Goal: Task Accomplishment & Management: Complete application form

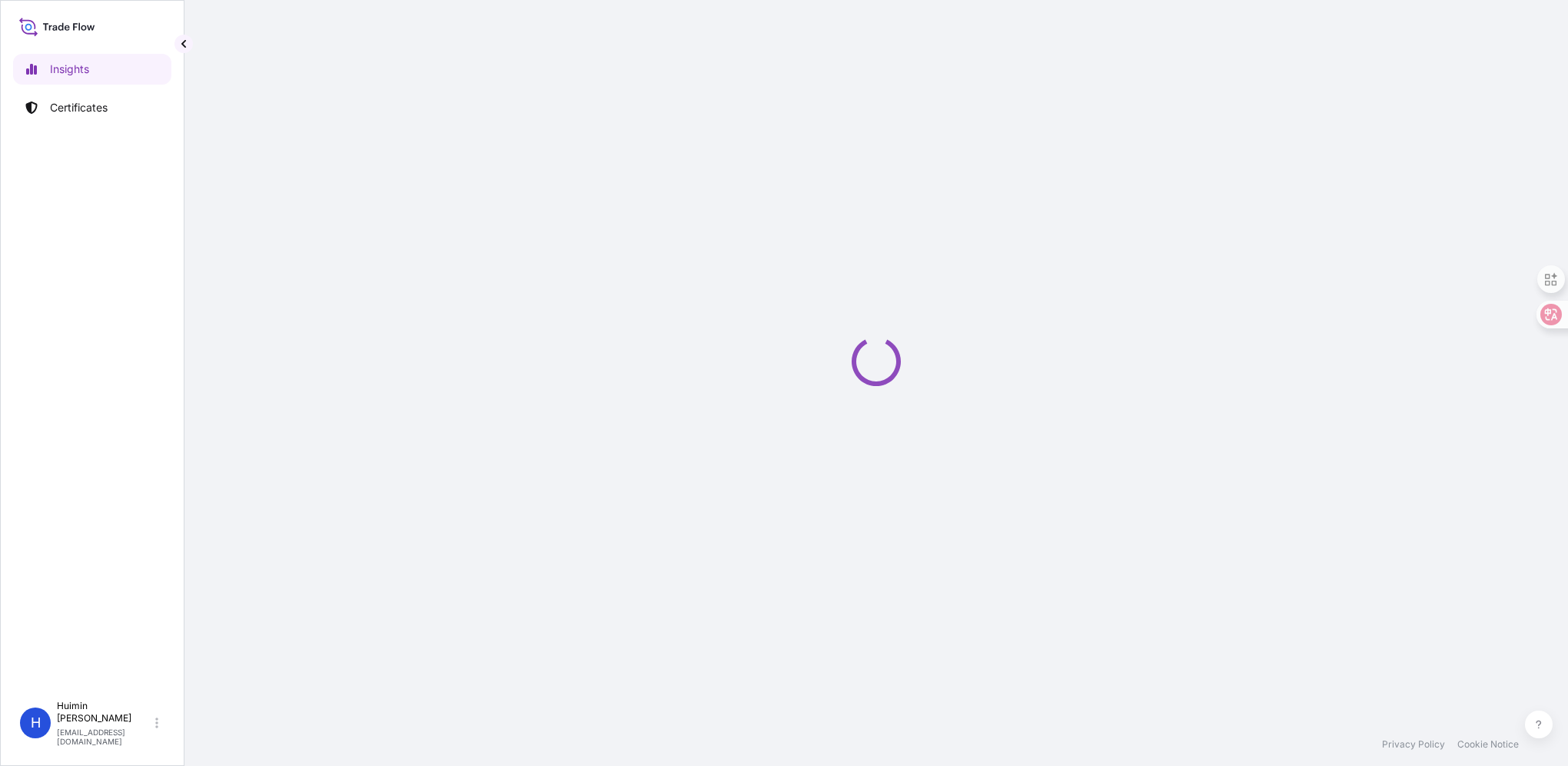
select select "2025"
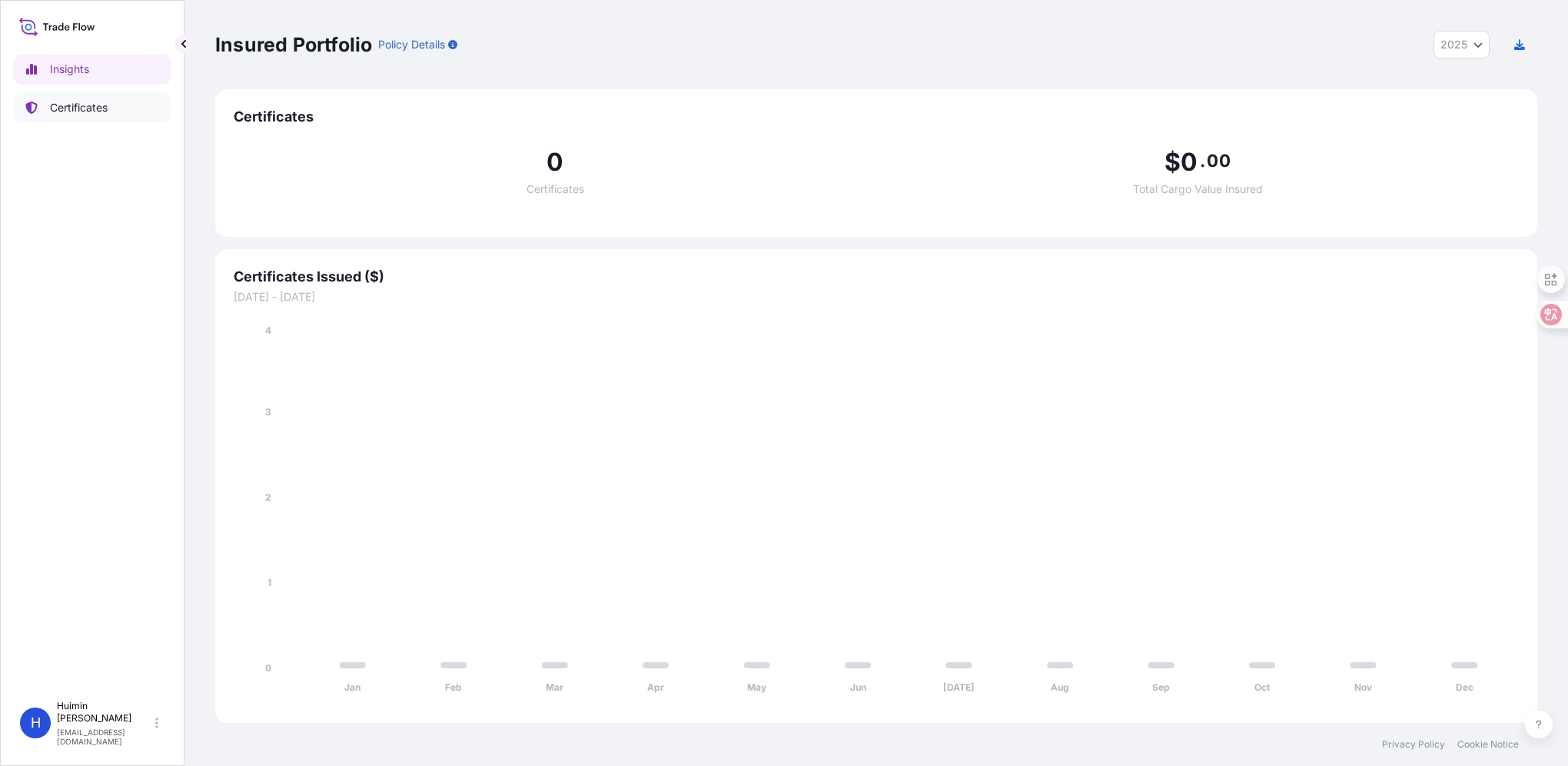
click at [71, 104] on p "Certificates" at bounding box center [79, 107] width 57 height 16
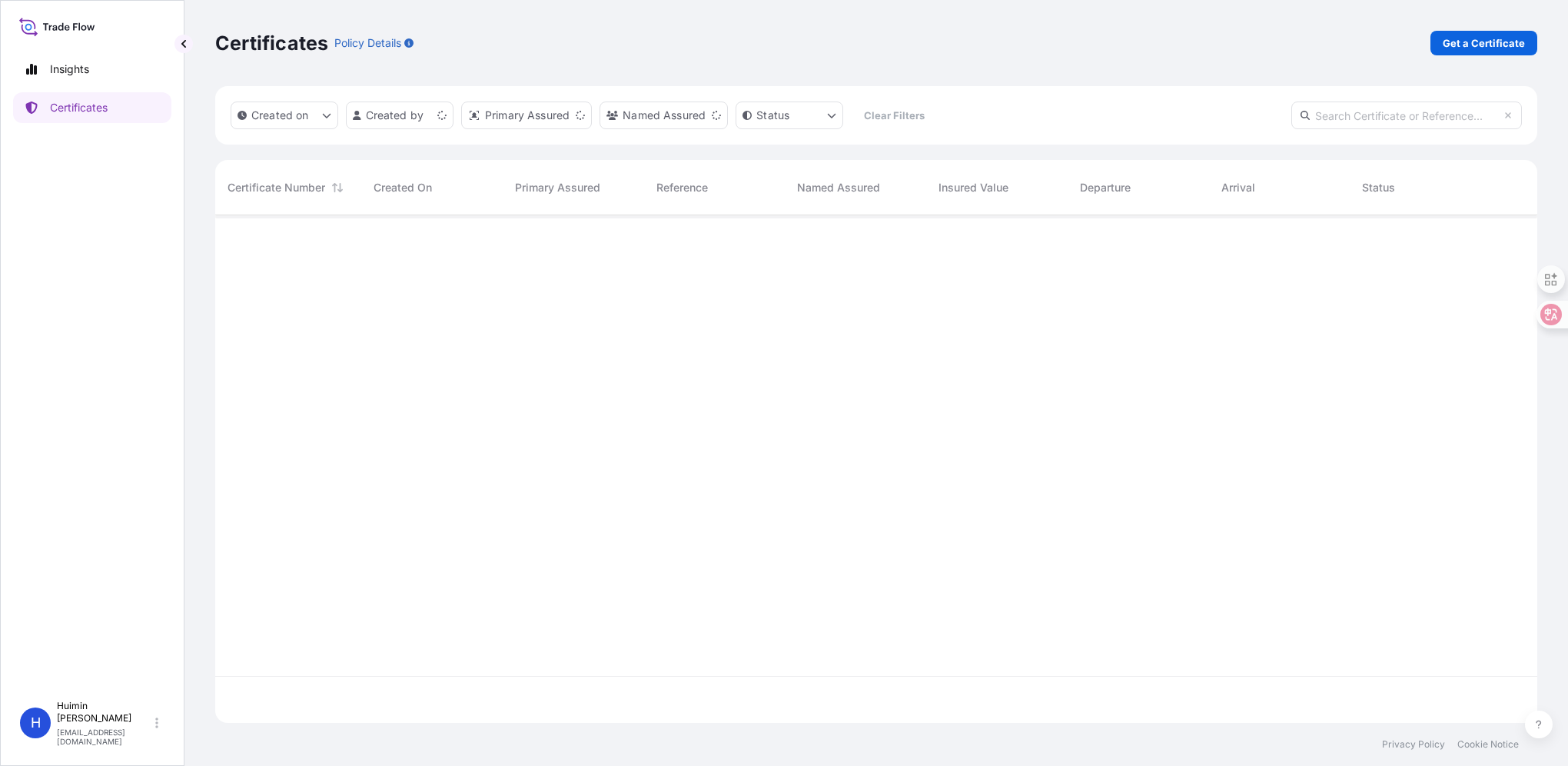
scroll to position [504, 1310]
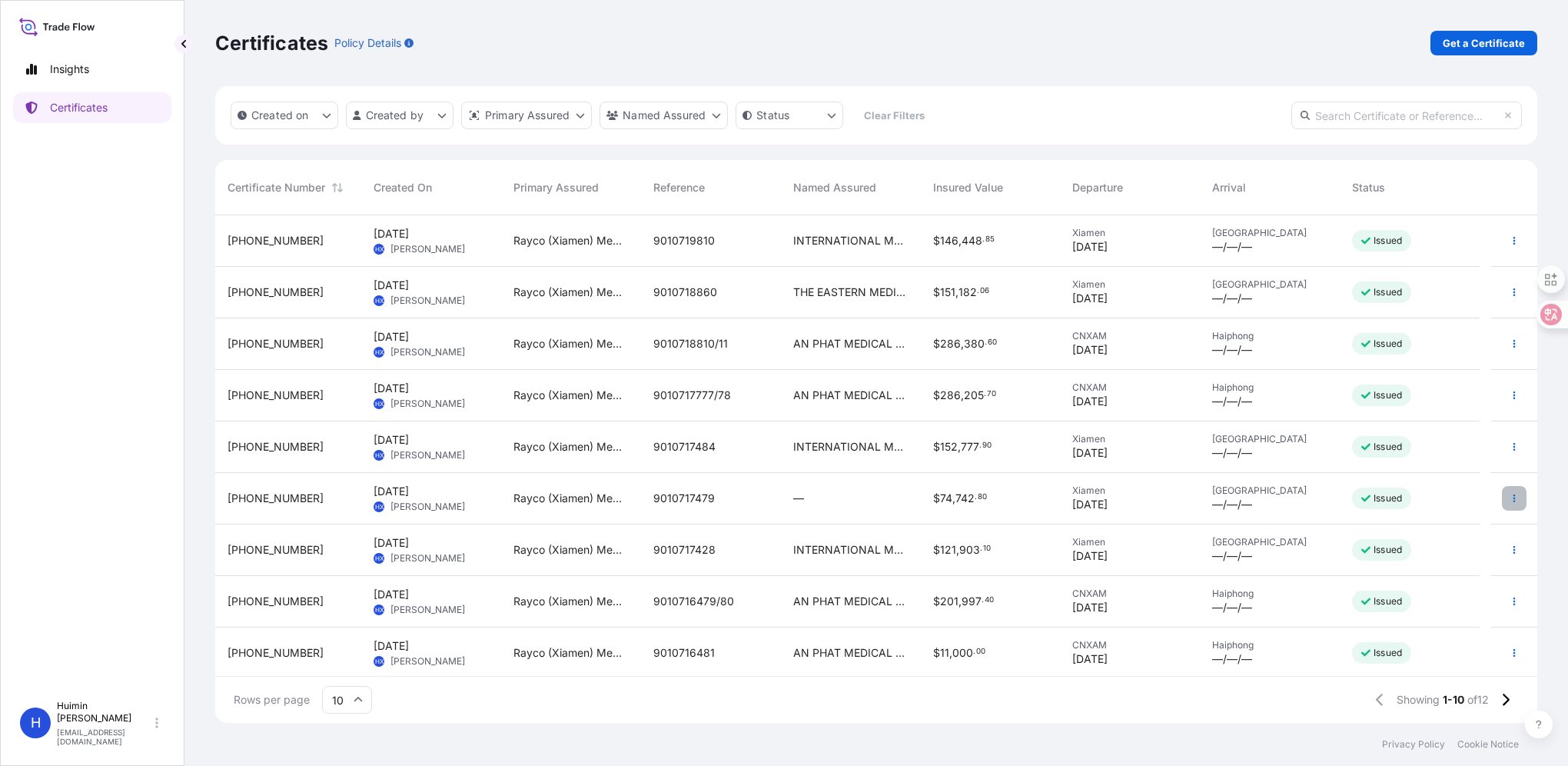
click at [1502, 490] on button "button" at bounding box center [1515, 498] width 25 height 25
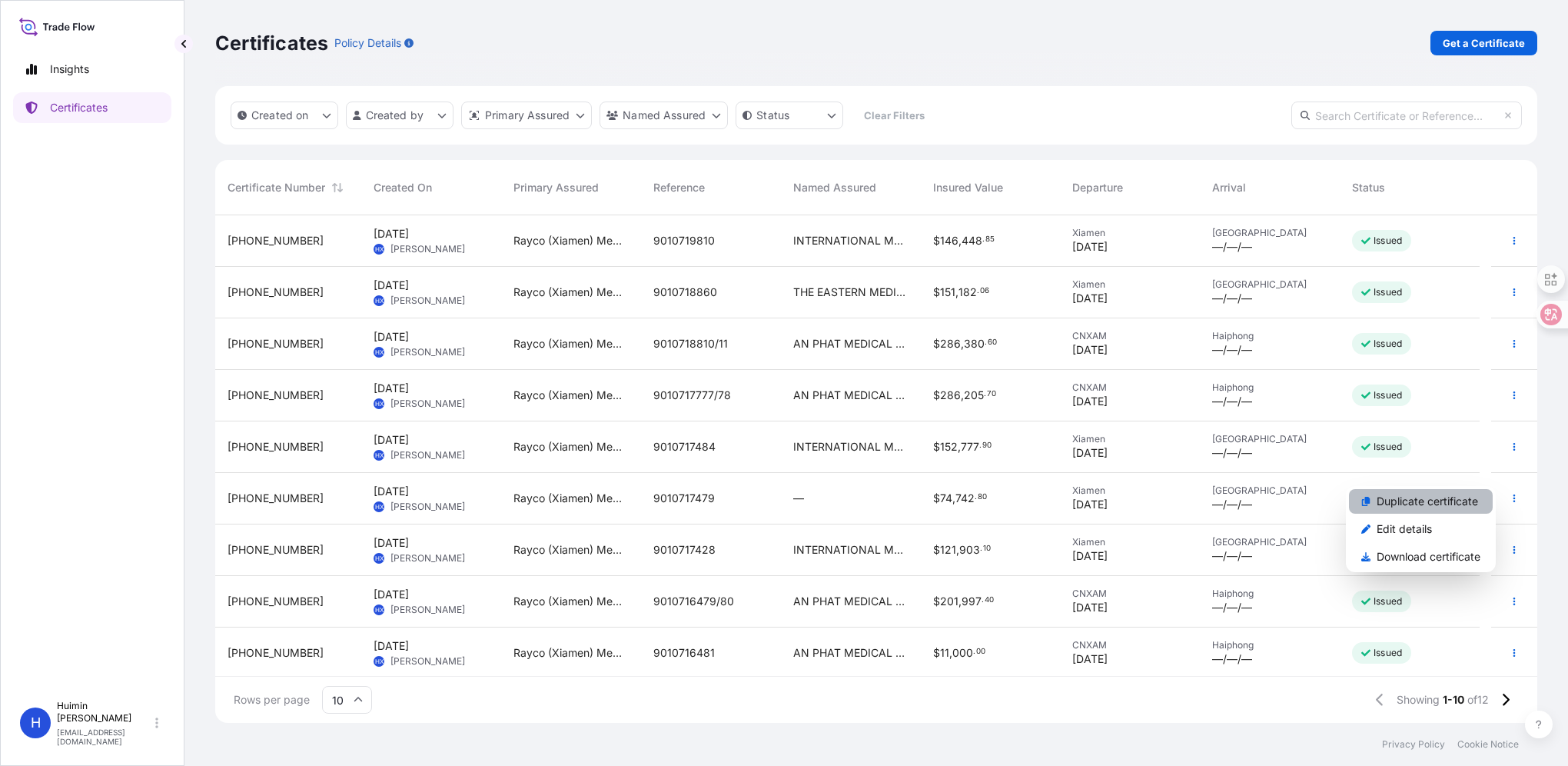
click at [1461, 506] on p "Duplicate certificate" at bounding box center [1428, 501] width 102 height 16
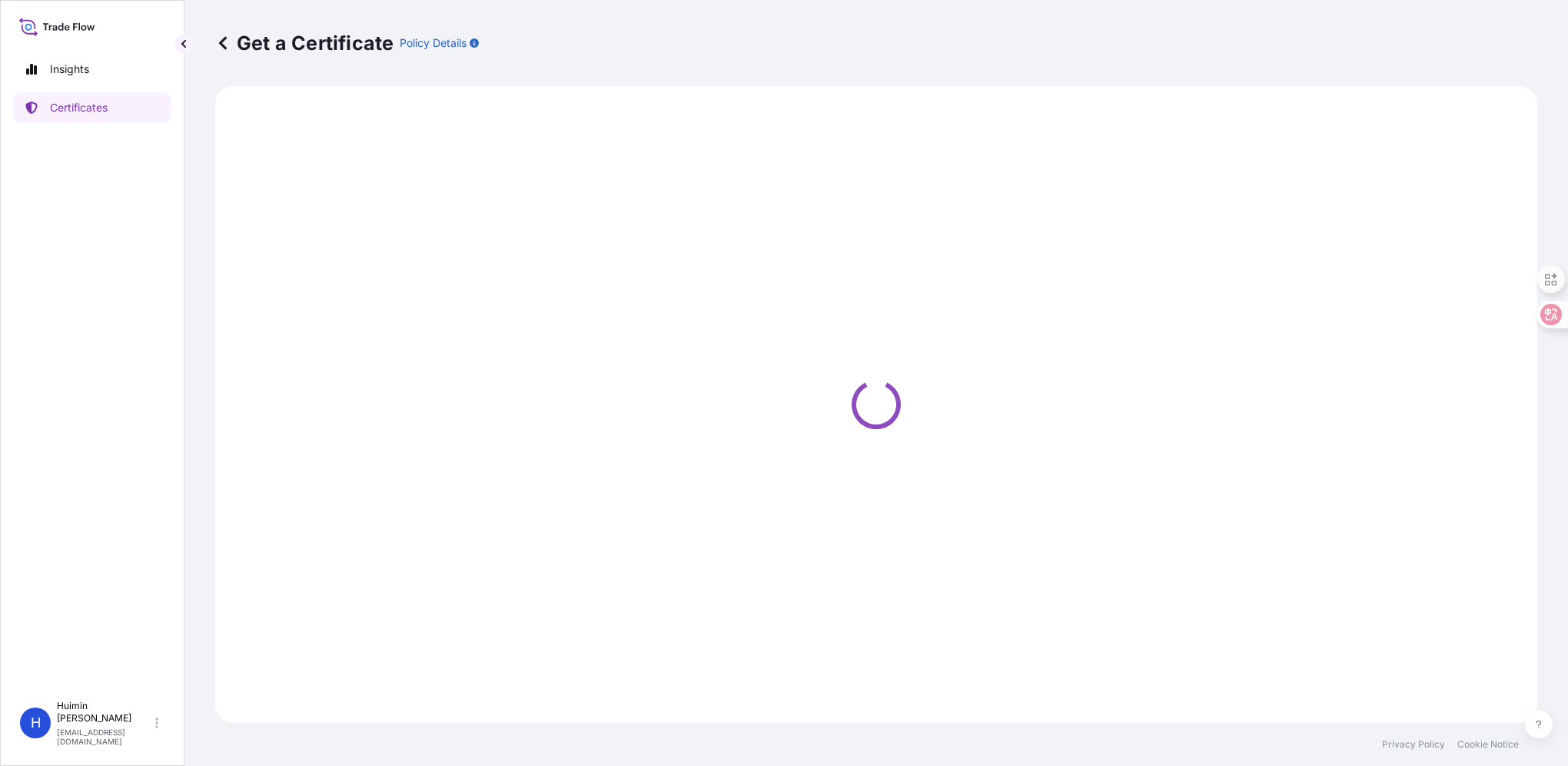
select select "Ocean Vessel"
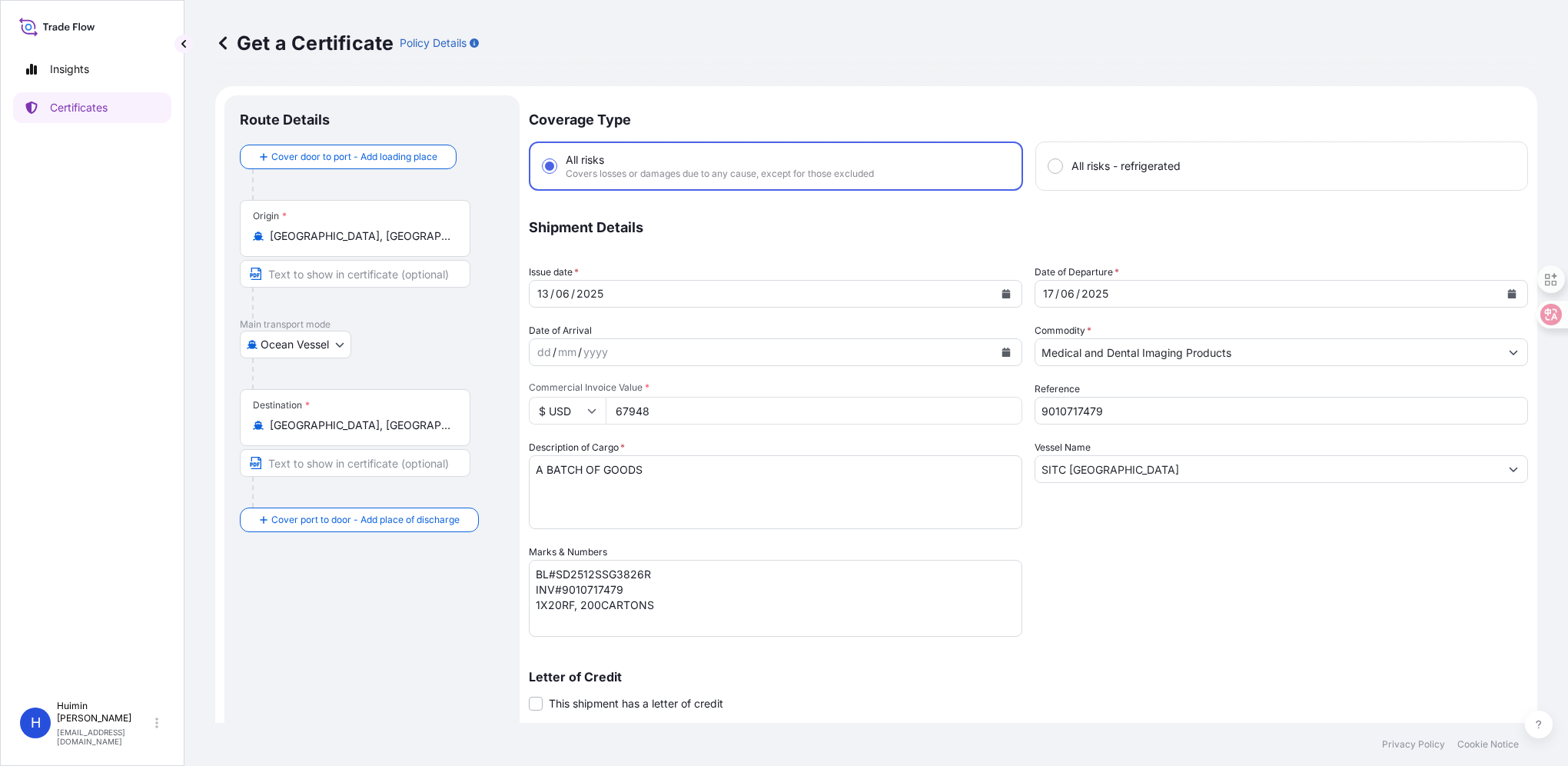
select select "32130"
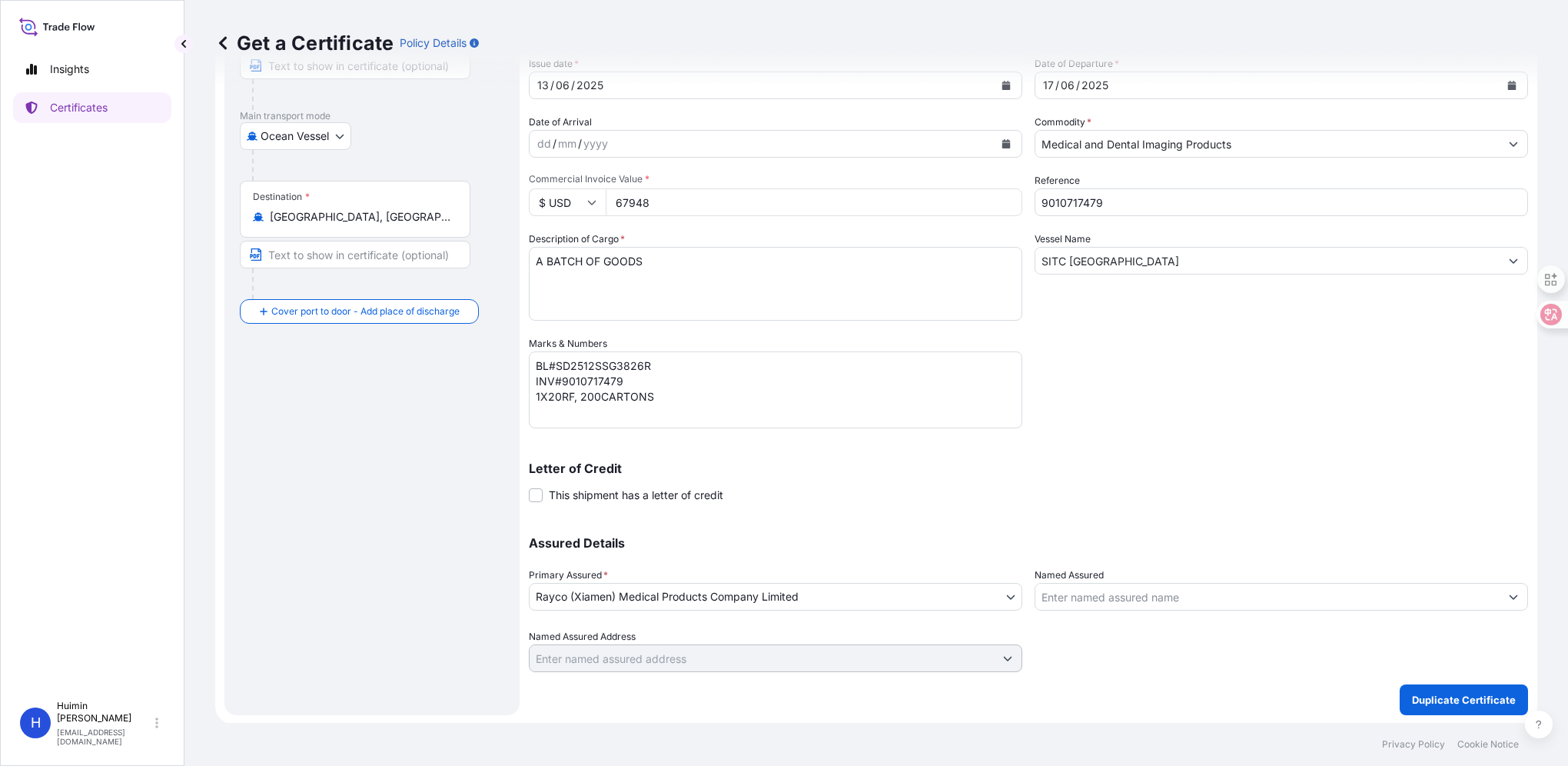
click at [1110, 602] on input "Named Assured" at bounding box center [1268, 597] width 464 height 28
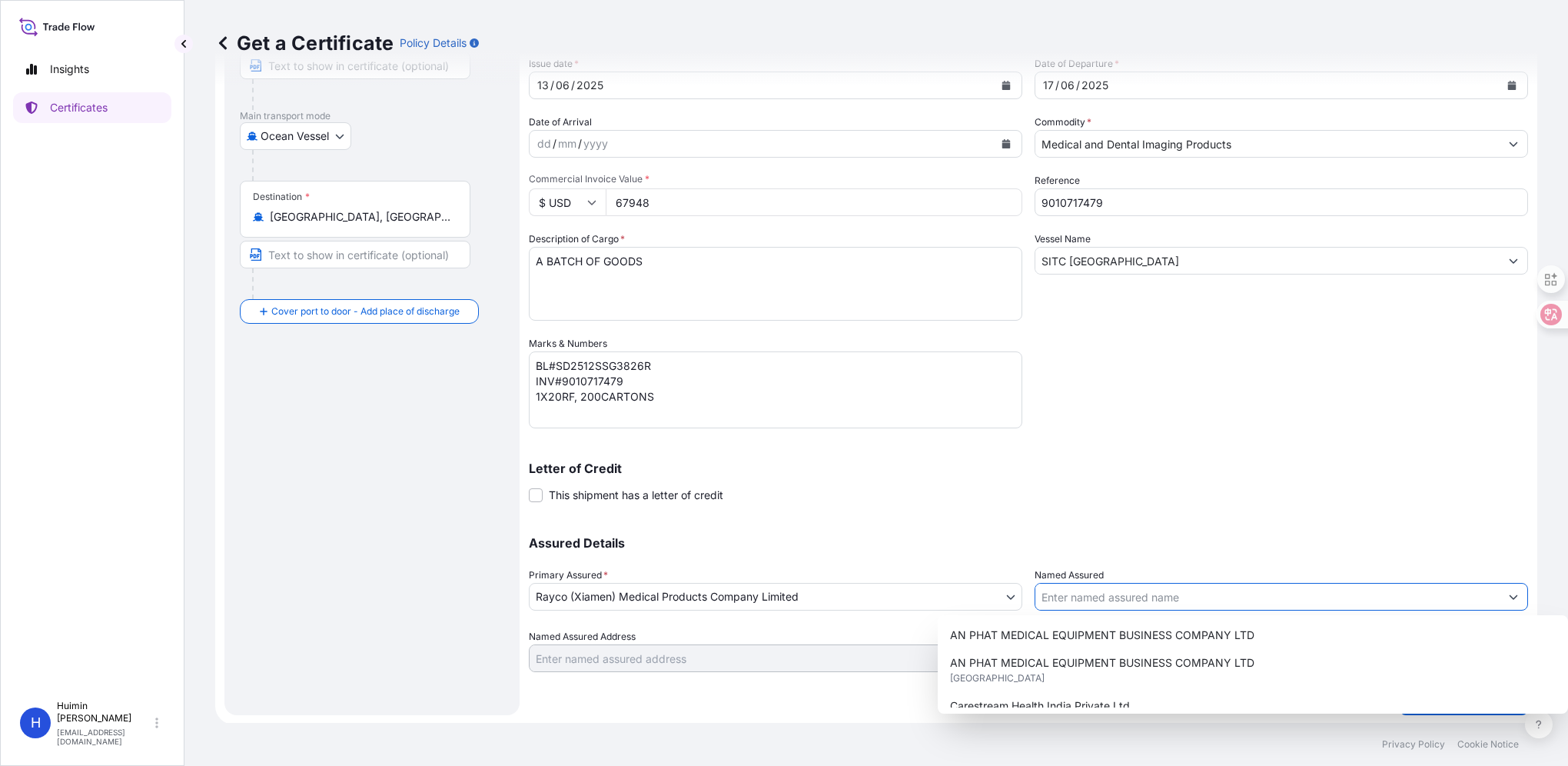
paste input "IMED MEDICAL EQUIPMENT CO., LTD"
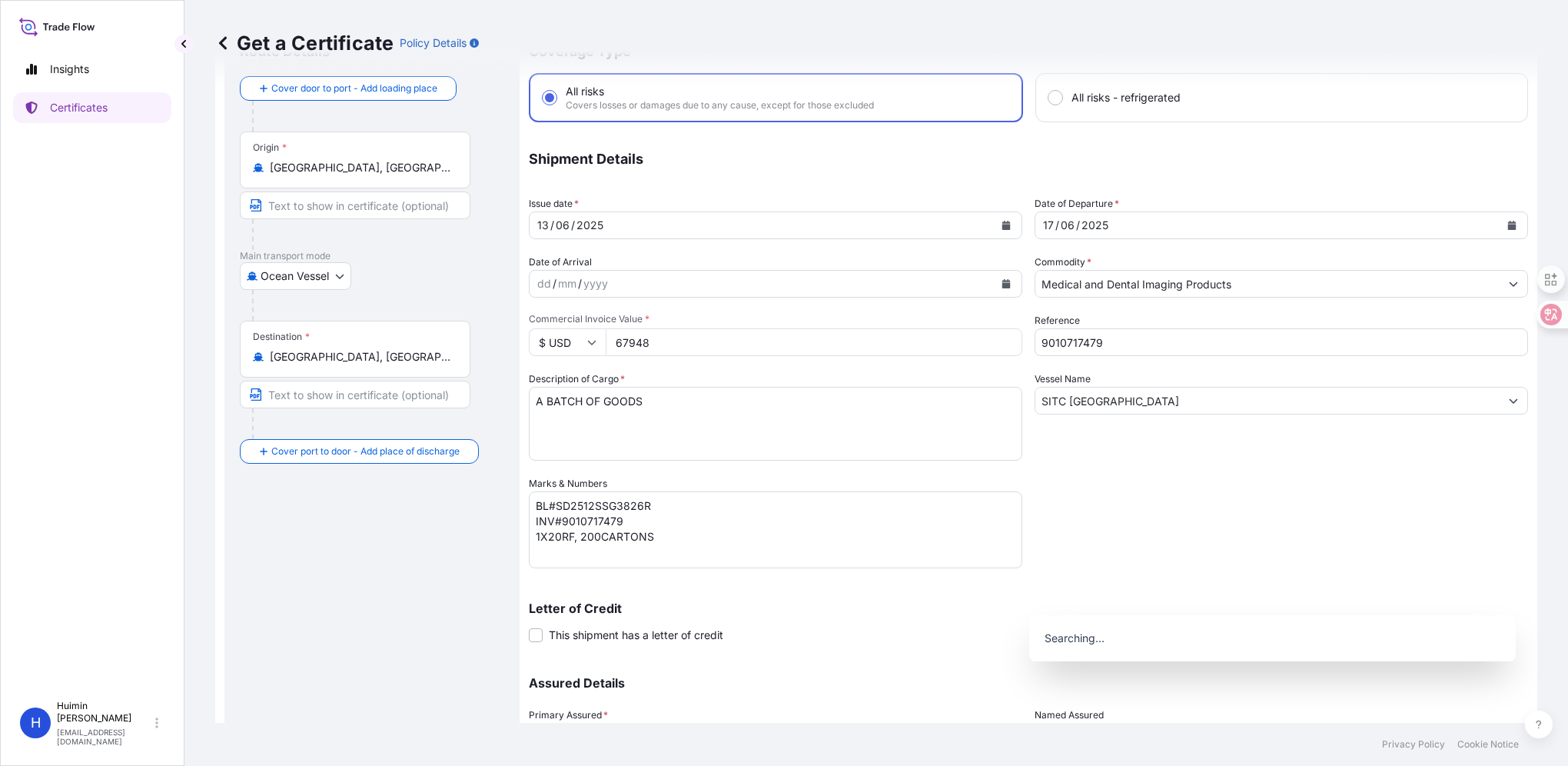
scroll to position [0, 0]
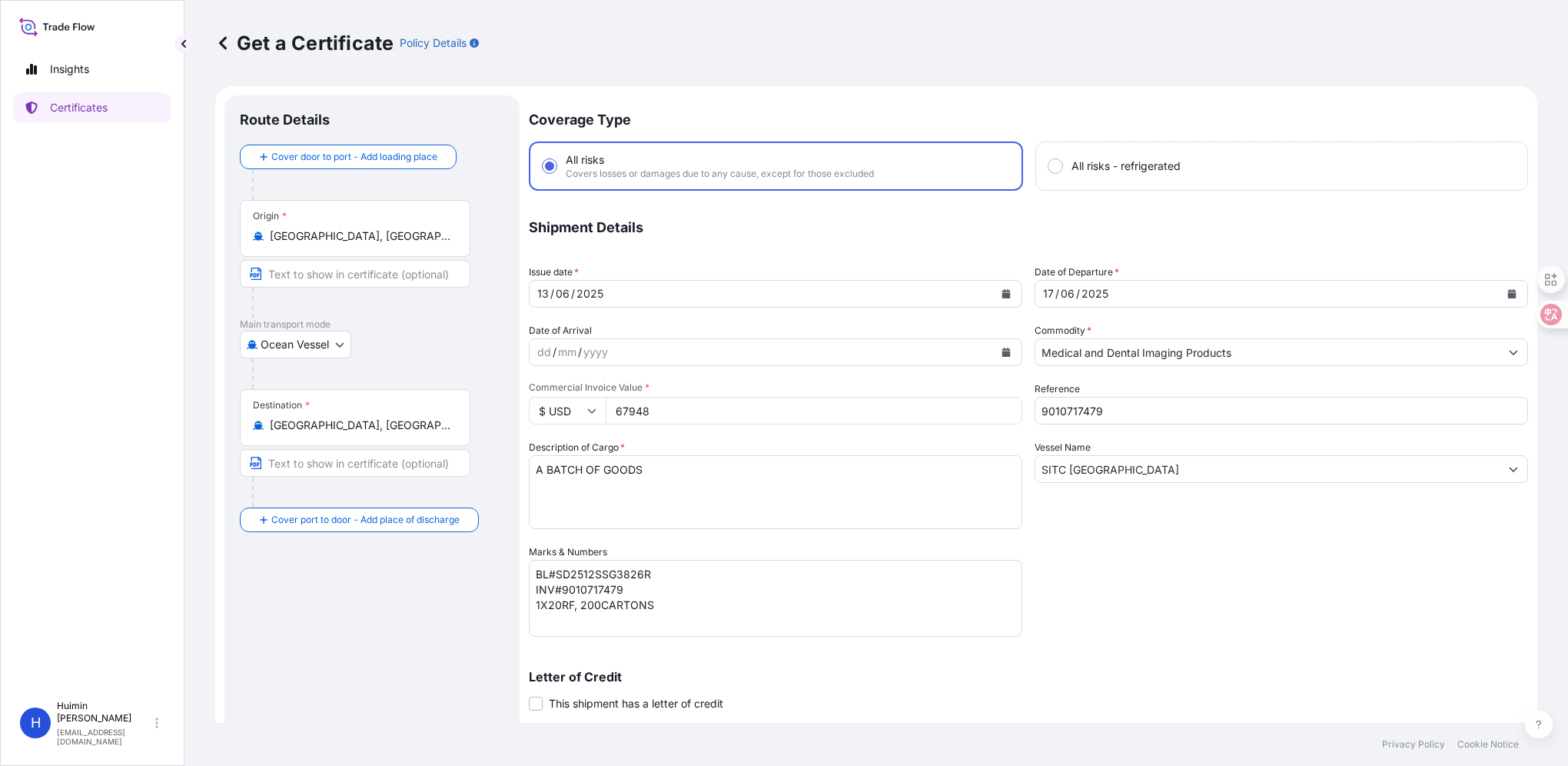
type input "IMED MEDICAL EQUIPMENT CO., LTD"
click at [1002, 292] on icon "Calendar" at bounding box center [1006, 293] width 8 height 9
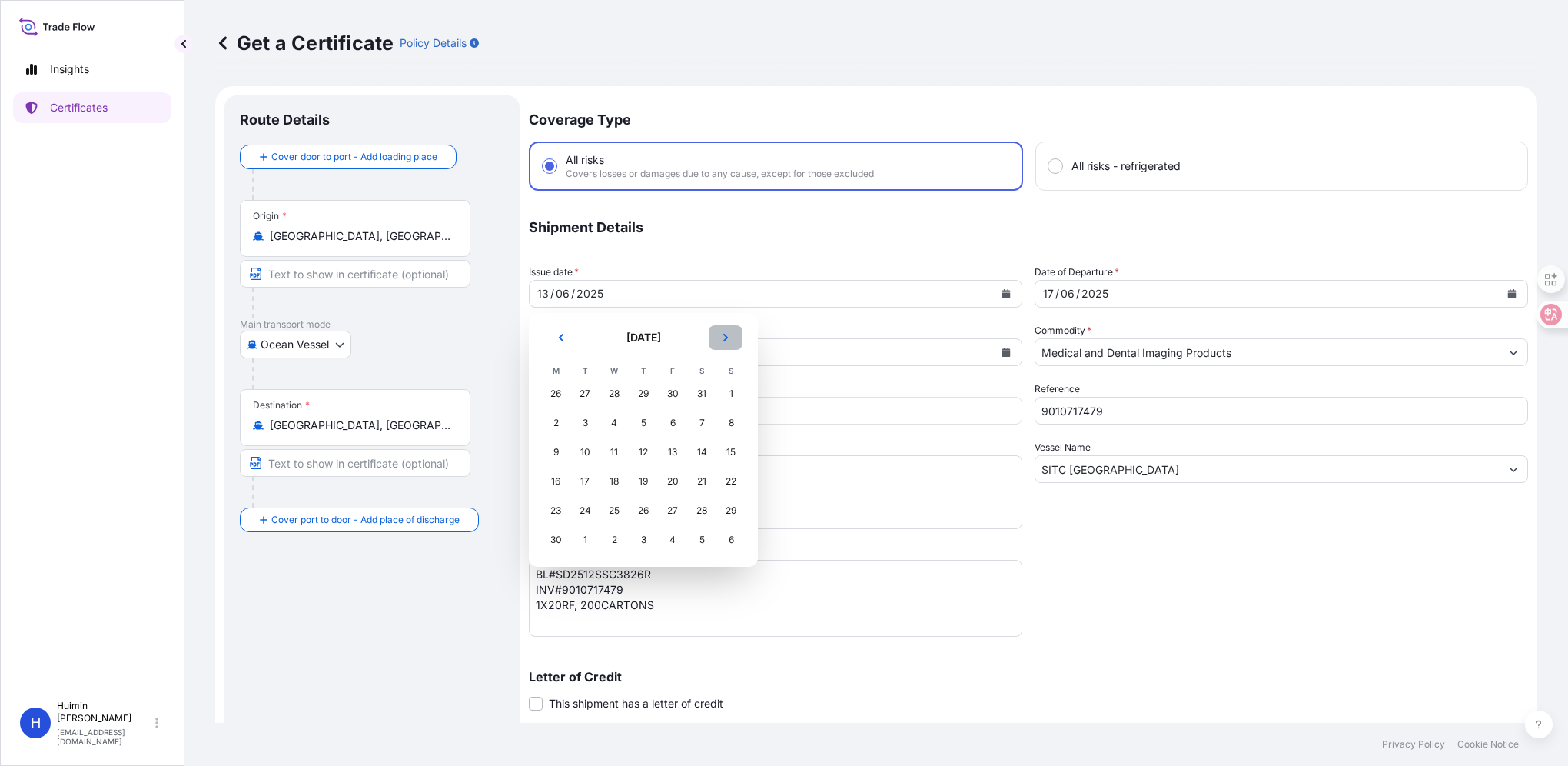
click at [718, 336] on button "Next" at bounding box center [725, 338] width 34 height 25
click at [551, 481] on div "18" at bounding box center [556, 481] width 28 height 28
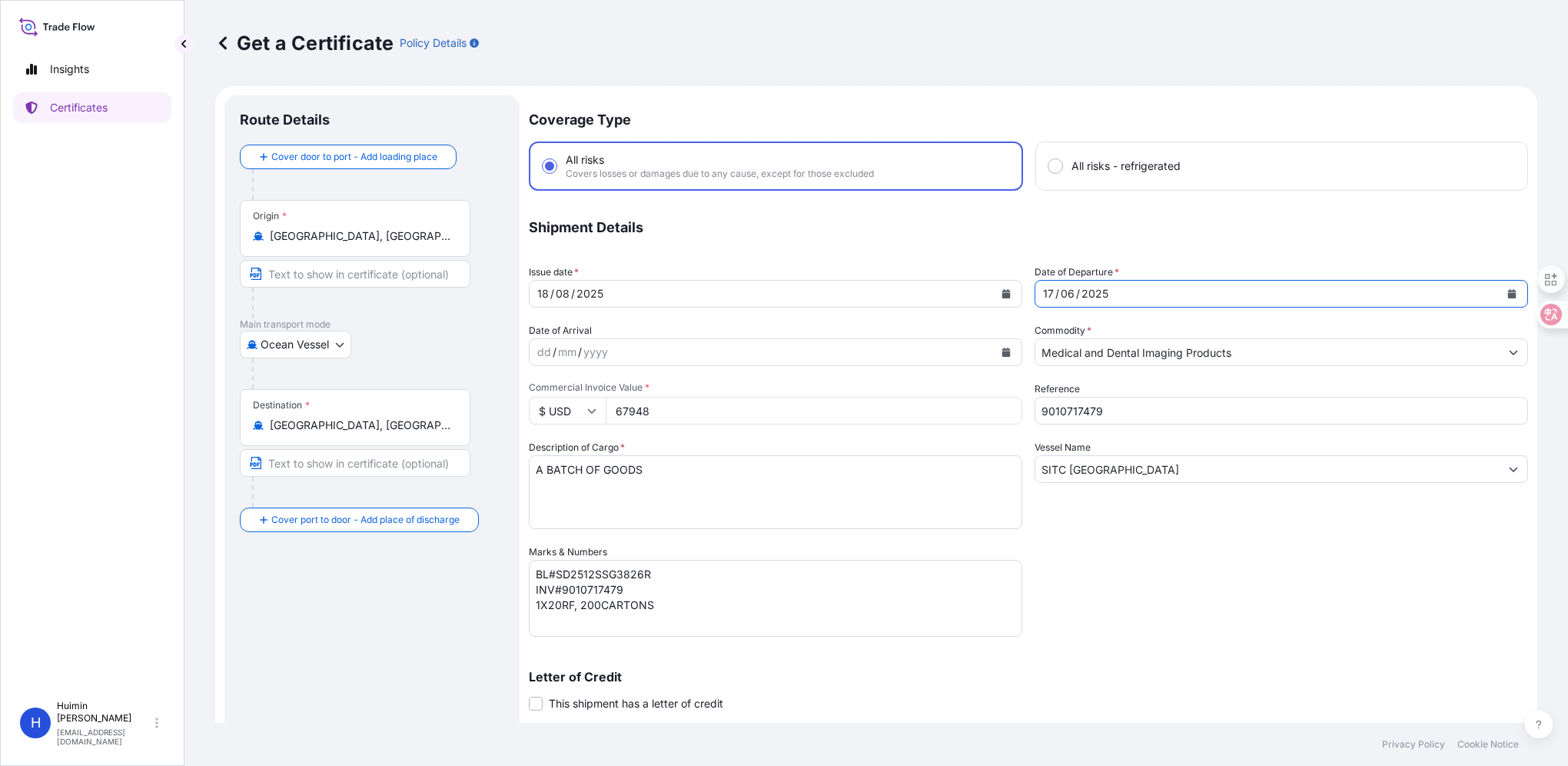
click at [1508, 294] on icon "Calendar" at bounding box center [1512, 293] width 8 height 9
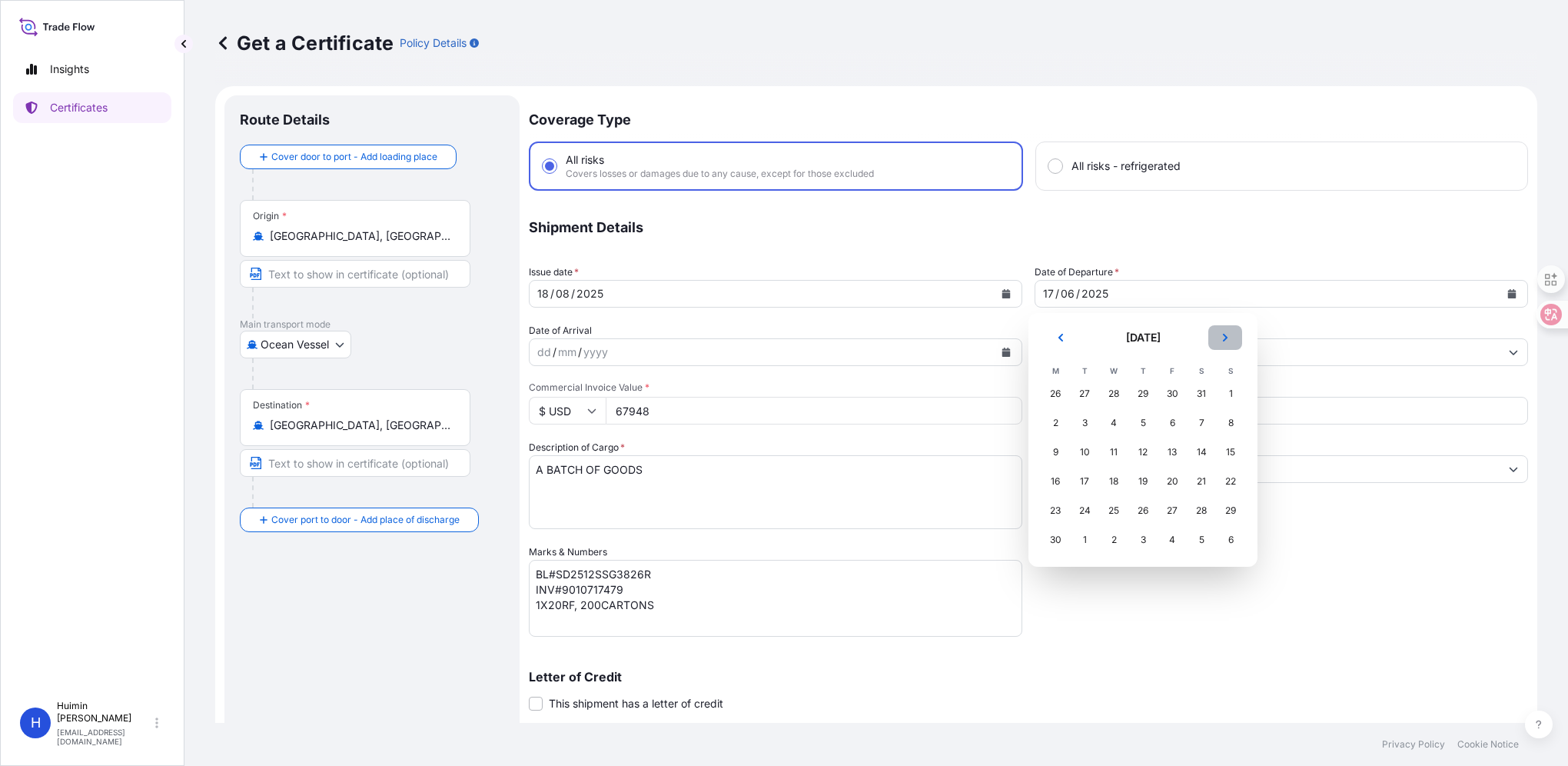
click at [1224, 338] on icon "Next" at bounding box center [1225, 337] width 9 height 9
click at [1171, 481] on div "22" at bounding box center [1173, 481] width 28 height 28
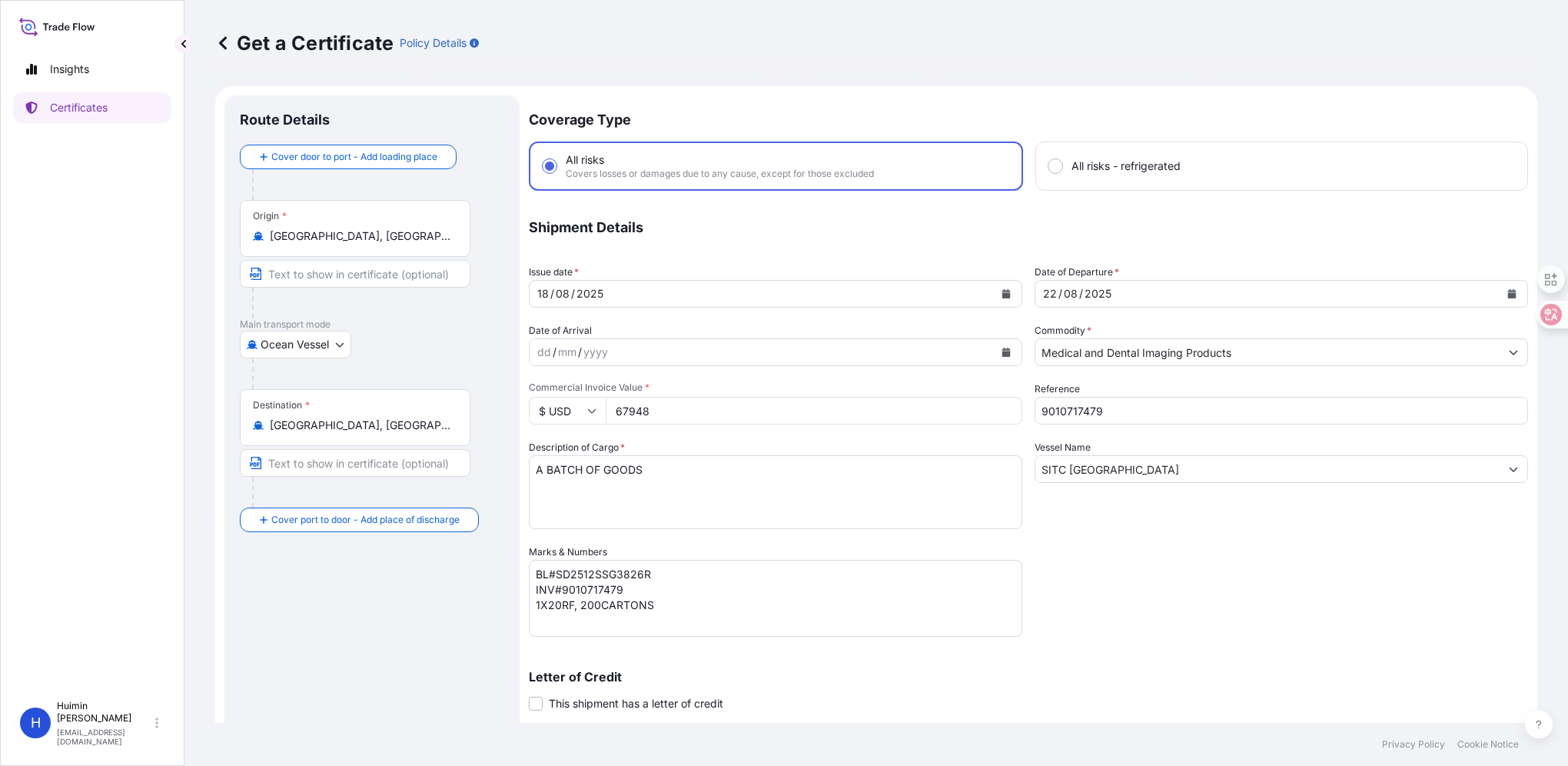
click at [1224, 627] on div "Coverage Type All risks Covers losses or damages due to any cause, except for t…" at bounding box center [1028, 487] width 1000 height 785
drag, startPoint x: 713, startPoint y: 408, endPoint x: 612, endPoint y: 401, distance: 101.2
click at [612, 401] on input "67948" at bounding box center [814, 411] width 417 height 28
paste input "55472.00"
type input "55472.00"
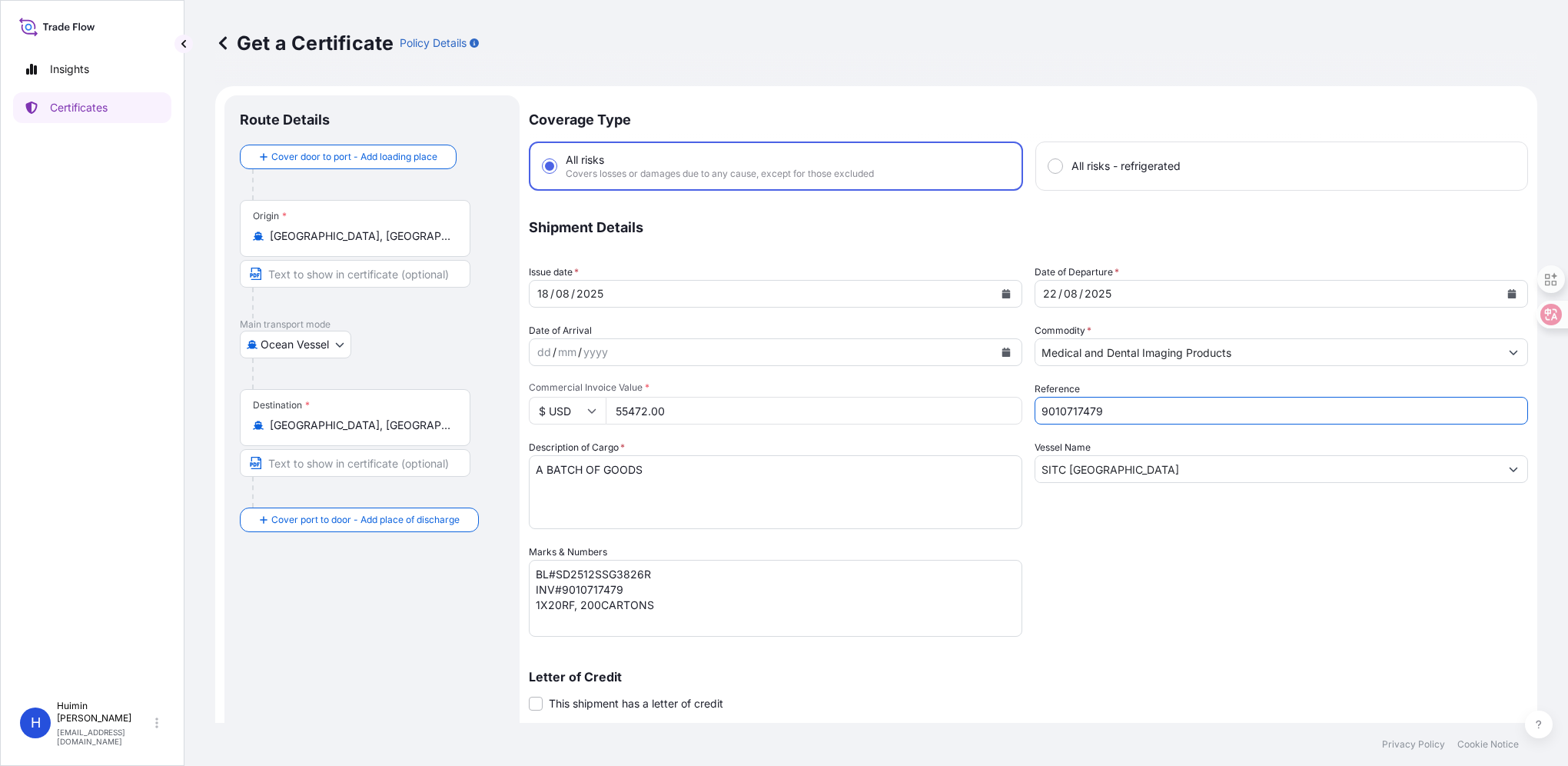
drag, startPoint x: 864, startPoint y: 405, endPoint x: 903, endPoint y: 415, distance: 40.3
click at [850, 405] on div "Coverage Type All risks Covers losses or damages due to any cause, except for t…" at bounding box center [1028, 487] width 1000 height 785
paste input "20125"
type input "9010720125"
drag, startPoint x: 1146, startPoint y: 477, endPoint x: 861, endPoint y: 481, distance: 285.0
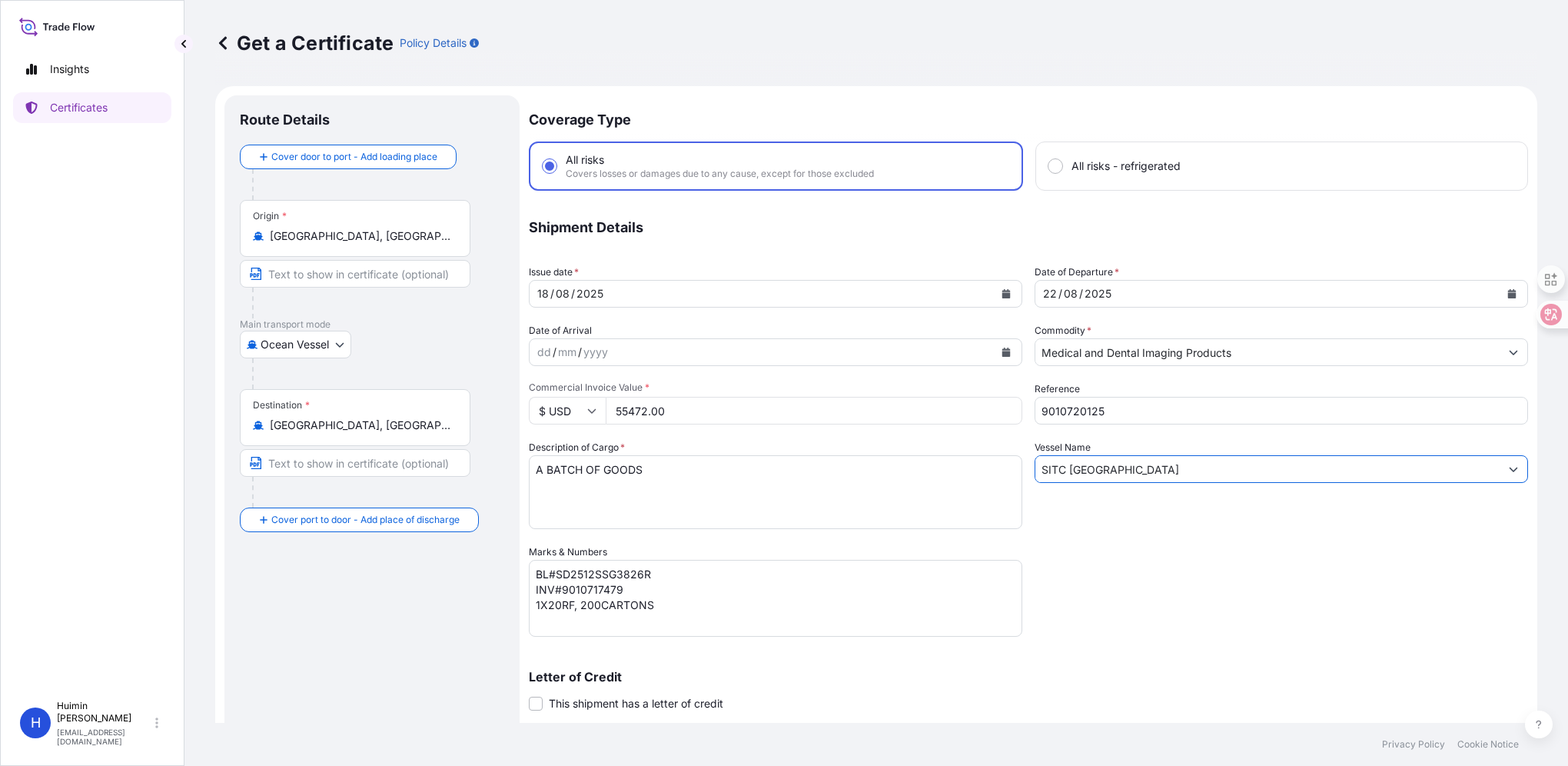
click at [861, 481] on div "Coverage Type All risks Covers losses or damages due to any cause, except for t…" at bounding box center [1028, 487] width 1000 height 785
paste input "YM CELEBRITY"
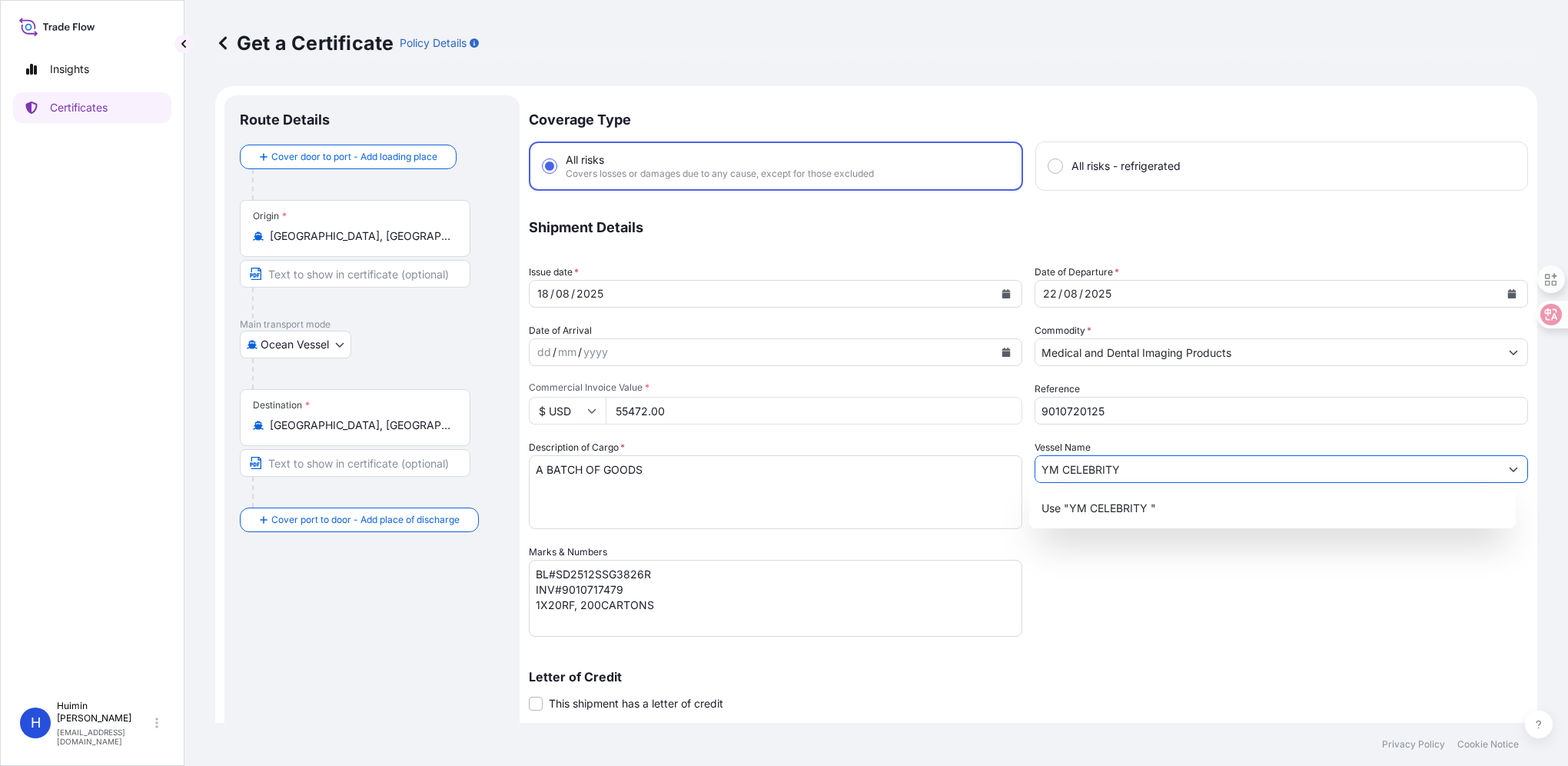
type input "YM CELEBRITY"
click at [1219, 545] on div "Coverage Type All risks Covers losses or damages due to any cause, except for t…" at bounding box center [1028, 487] width 1000 height 785
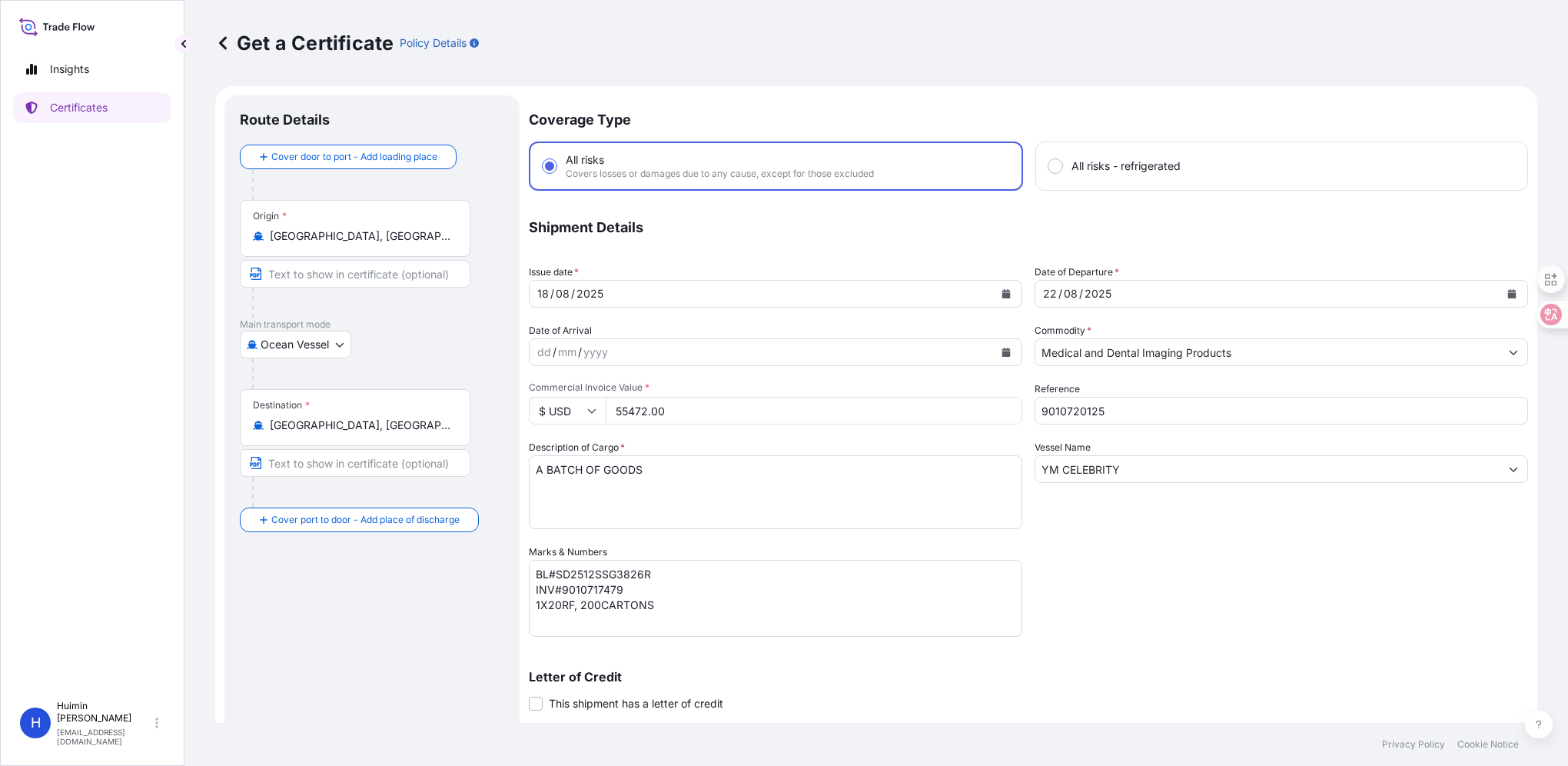
scroll to position [77, 0]
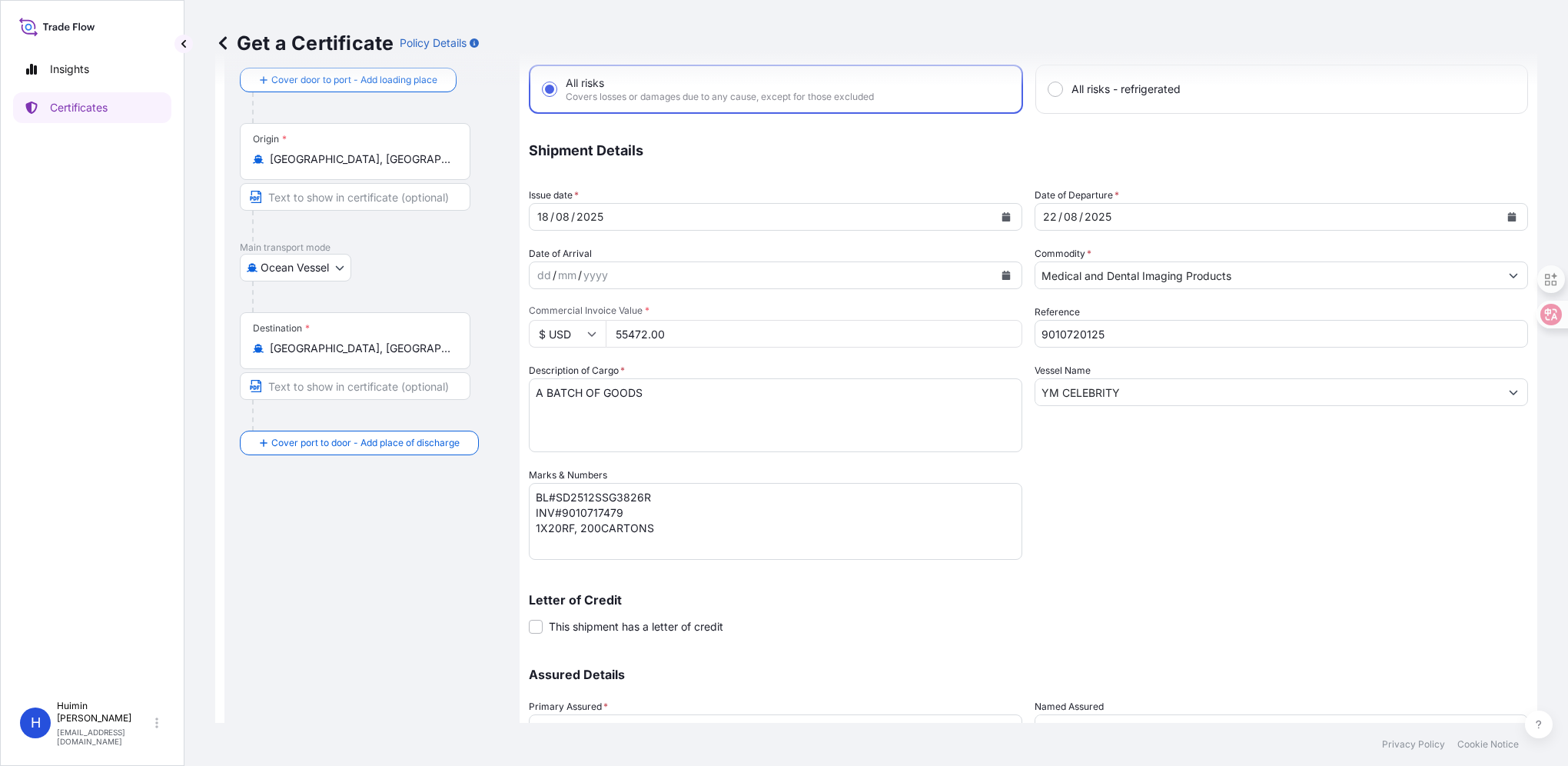
click at [609, 497] on textarea "BL#SD2512SSG3826R INV#9010717479 1X20RF, 200CARTONS" at bounding box center [776, 522] width 494 height 77
paste textarea "I228502240"
drag, startPoint x: 572, startPoint y: 525, endPoint x: 549, endPoint y: 526, distance: 23.0
click at [549, 526] on textarea "BL#SD2512SSG3826R INV#9010717479 1X20RF, 200CARTONS" at bounding box center [776, 522] width 494 height 77
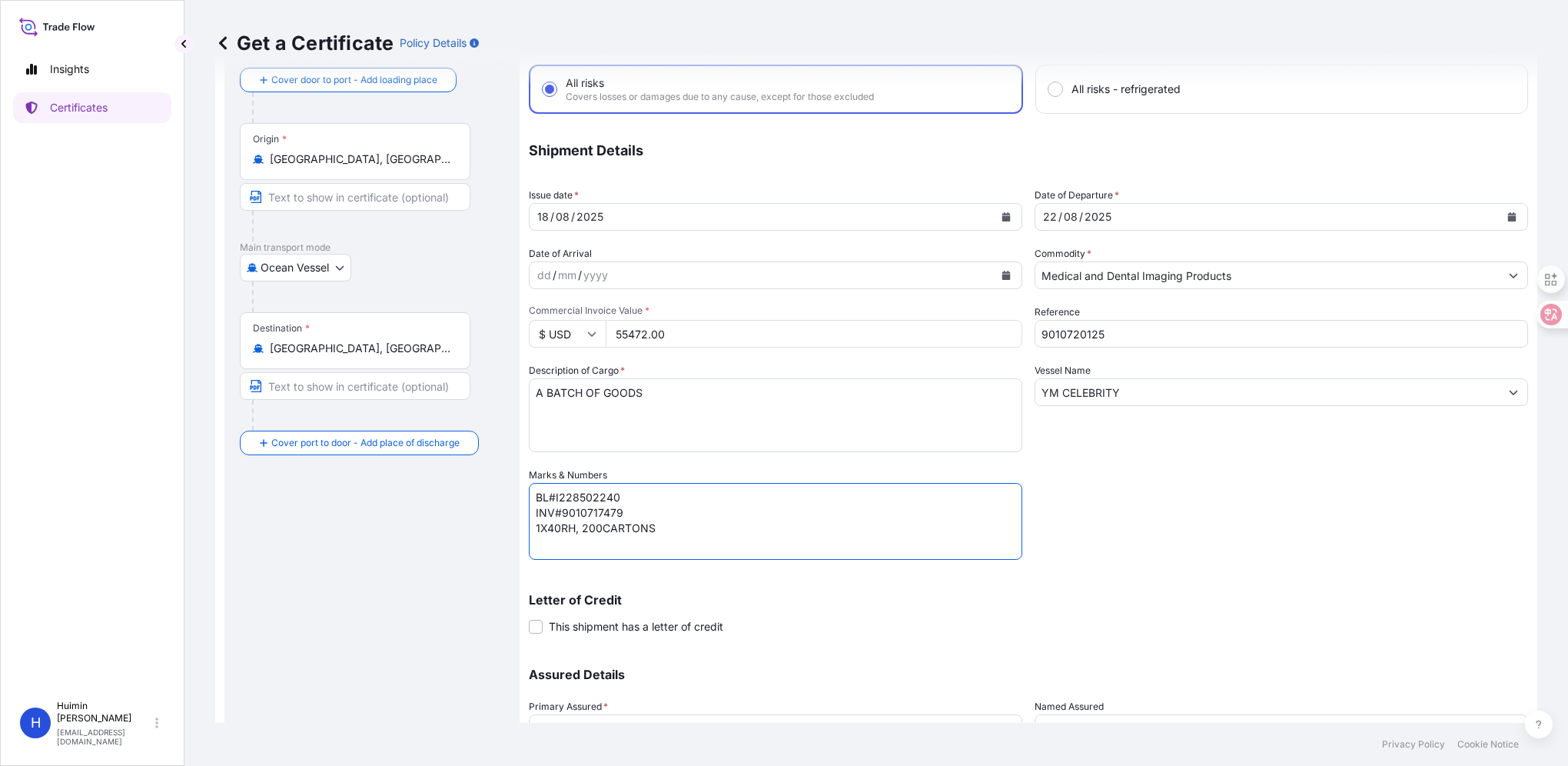
drag, startPoint x: 598, startPoint y: 532, endPoint x: 584, endPoint y: 532, distance: 14.0
click at [584, 532] on textarea "BL#SD2512SSG3826R INV#9010717479 1X20RF, 200CARTONS" at bounding box center [776, 522] width 494 height 77
drag, startPoint x: 623, startPoint y: 510, endPoint x: 561, endPoint y: 512, distance: 62.0
click at [561, 512] on textarea "BL#SD2512SSG3826R INV#9010717479 1X20RF, 200CARTONS" at bounding box center [776, 522] width 494 height 77
paste textarea "20125"
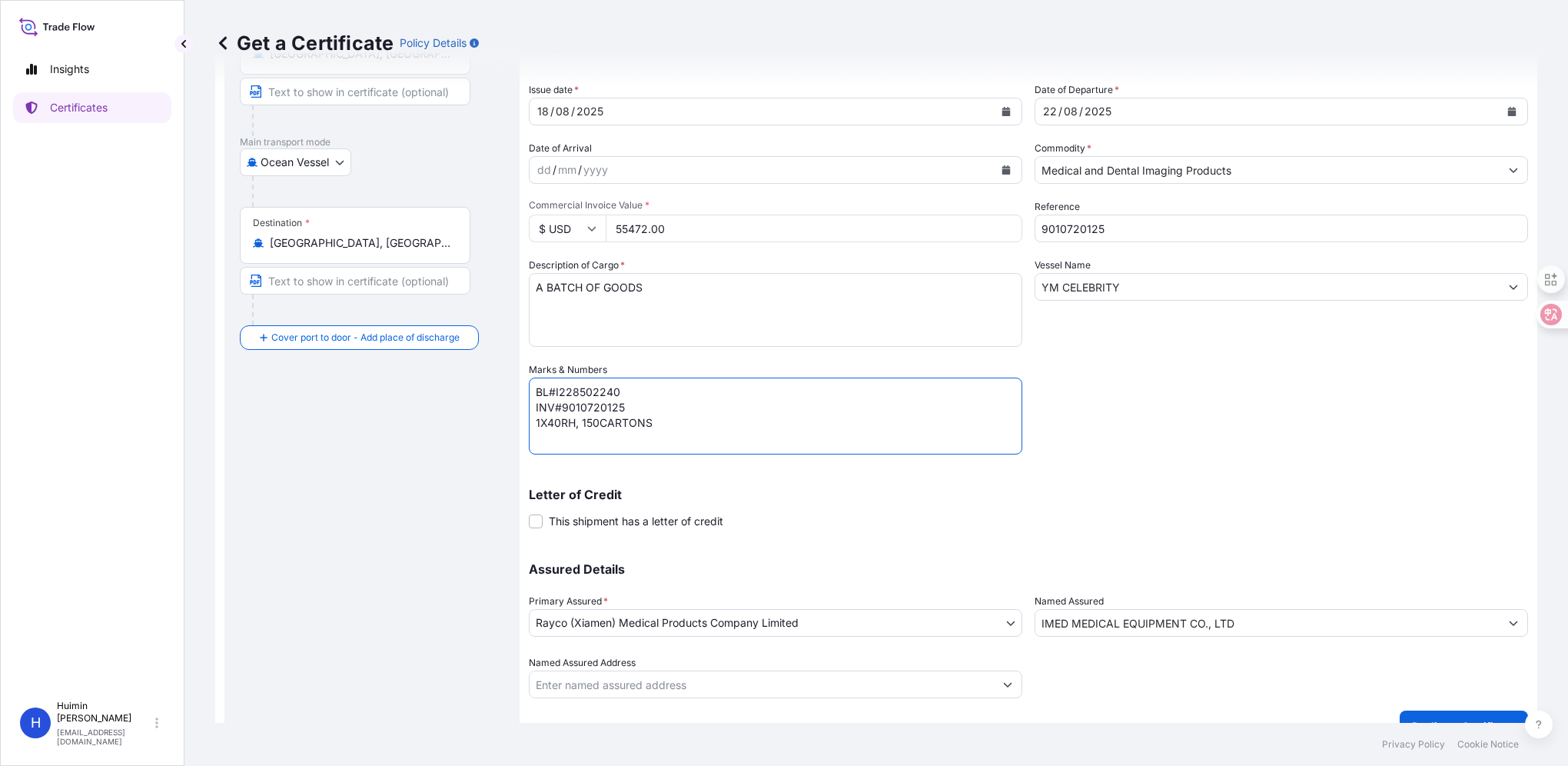
scroll to position [208, 0]
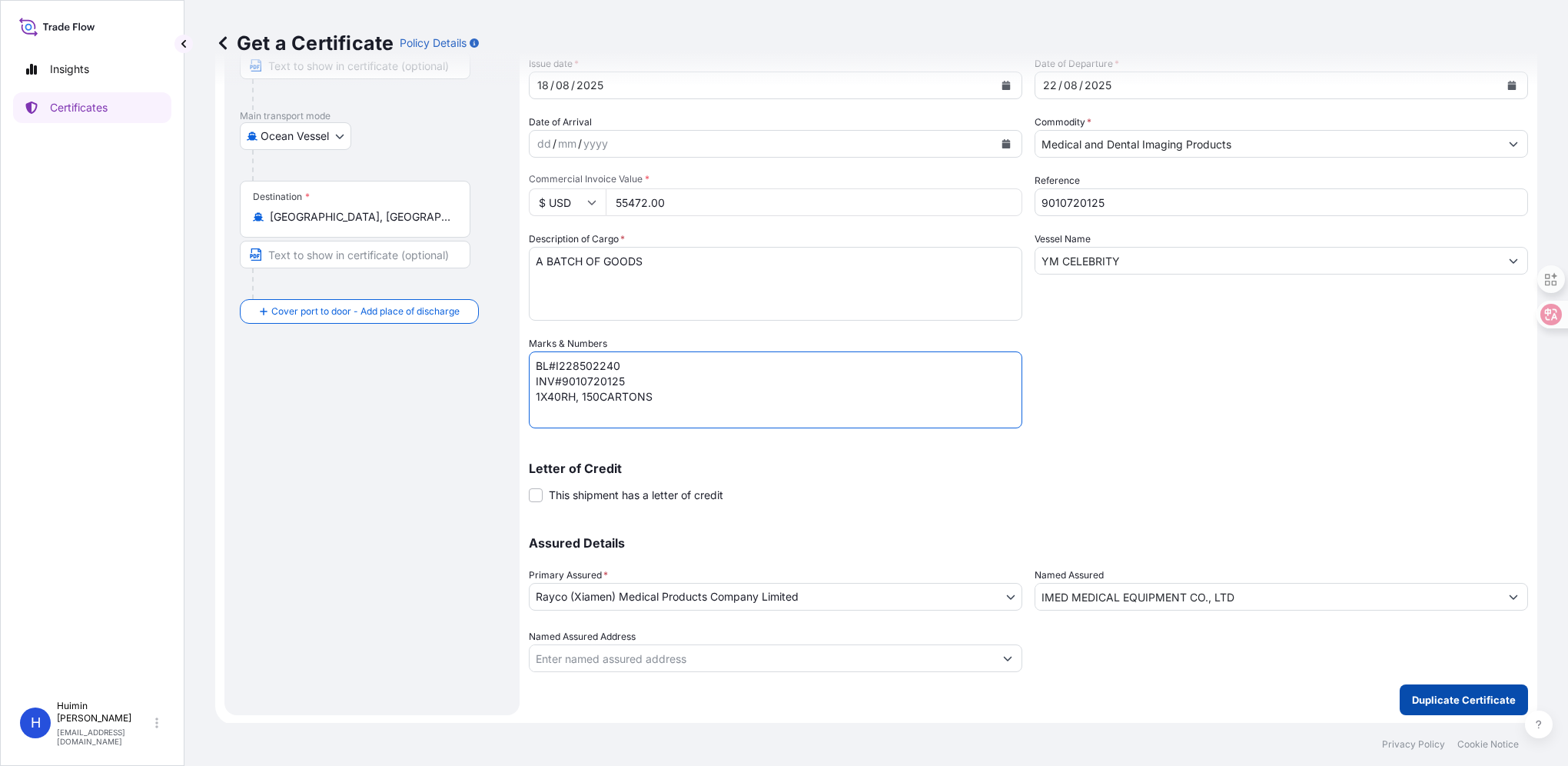
type textarea "BL#I228502240 INV#9010720125 1X40RH, 150CARTONS"
click at [1420, 692] on p "Duplicate Certificate" at bounding box center [1464, 700] width 104 height 16
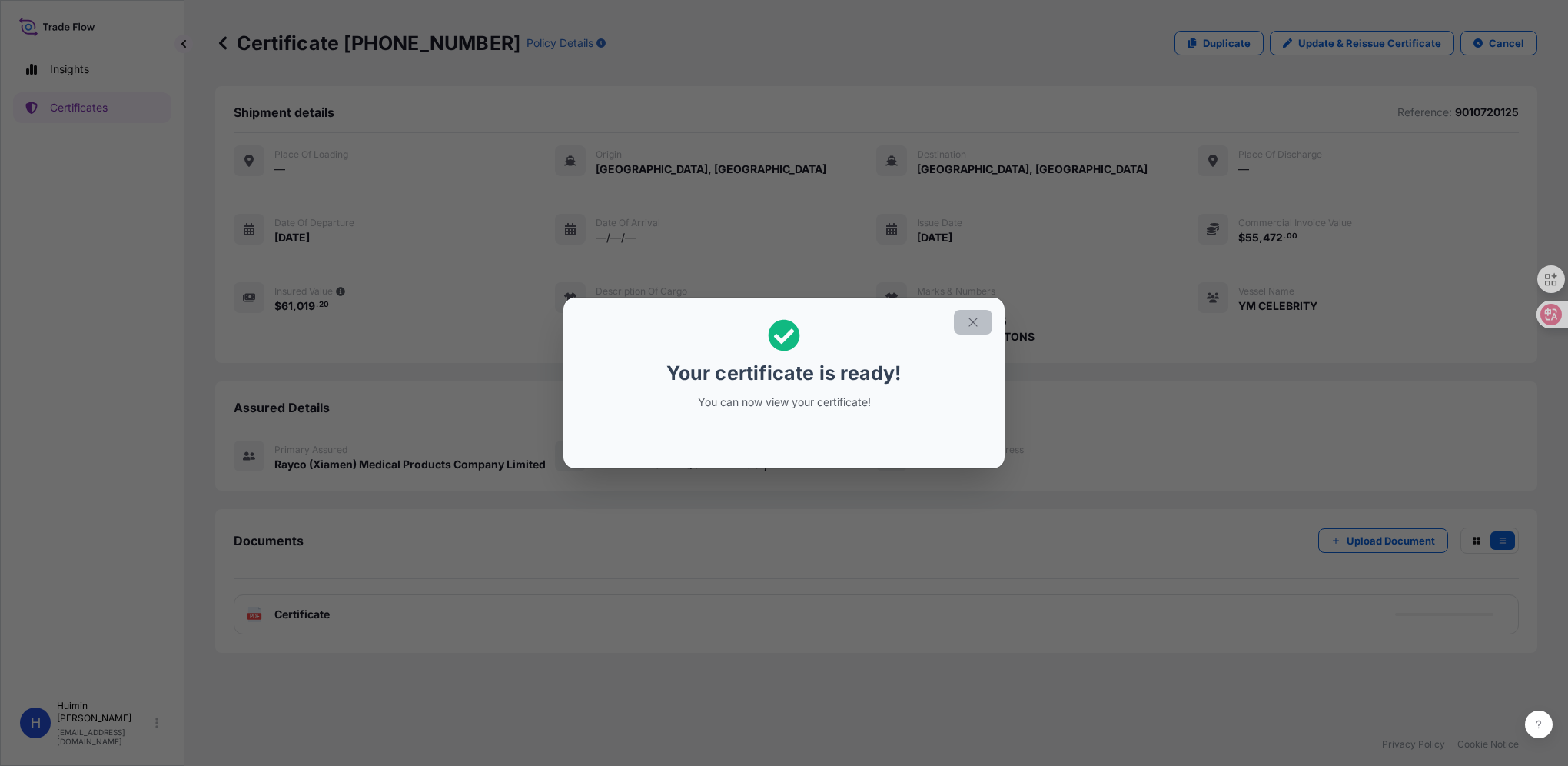
click at [971, 321] on icon "button" at bounding box center [973, 321] width 14 height 14
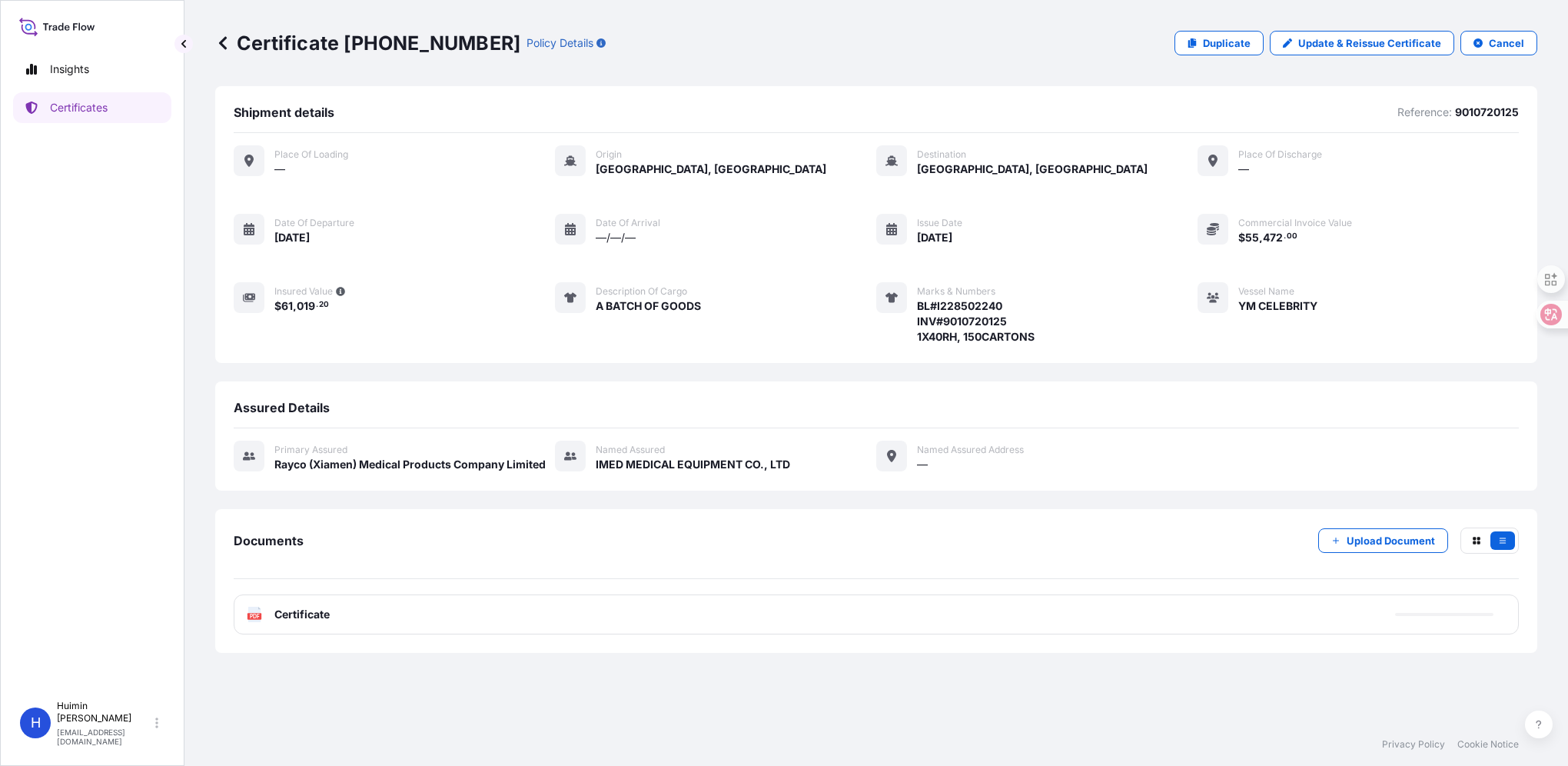
click at [314, 600] on div "PDF Certificate" at bounding box center [876, 614] width 1285 height 40
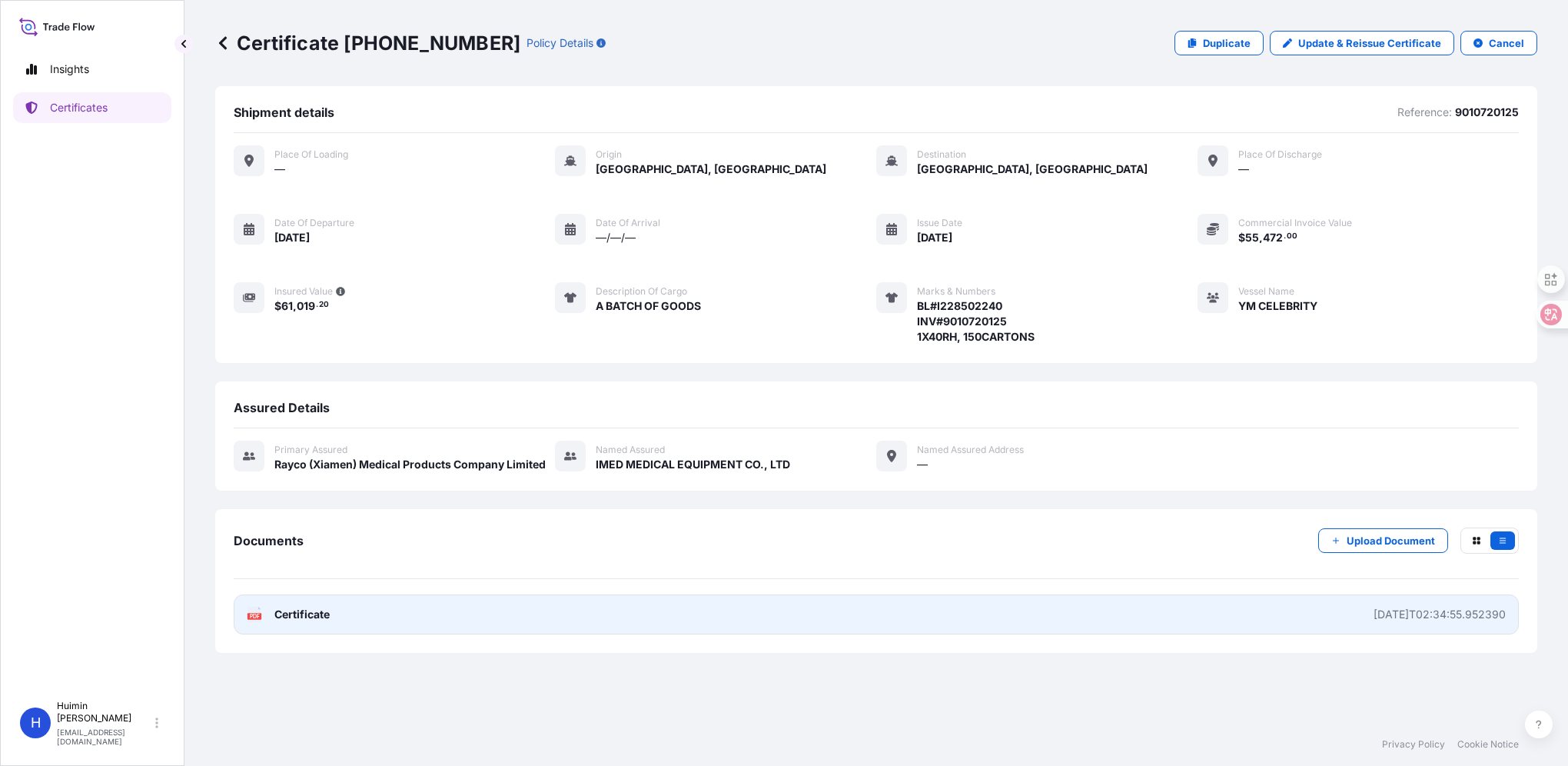
click at [318, 616] on span "Certificate" at bounding box center [302, 614] width 55 height 16
